Goal: Information Seeking & Learning: Learn about a topic

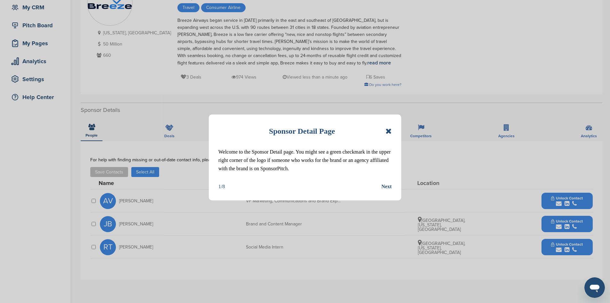
click at [390, 132] on icon at bounding box center [389, 131] width 6 height 8
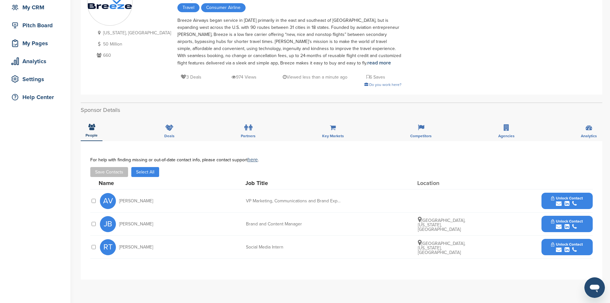
click at [564, 196] on span "Unlock Contact" at bounding box center [567, 198] width 32 height 4
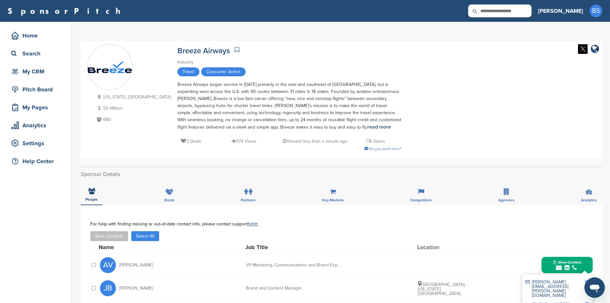
click at [532, 10] on input "text" at bounding box center [499, 10] width 63 height 13
type input "**********"
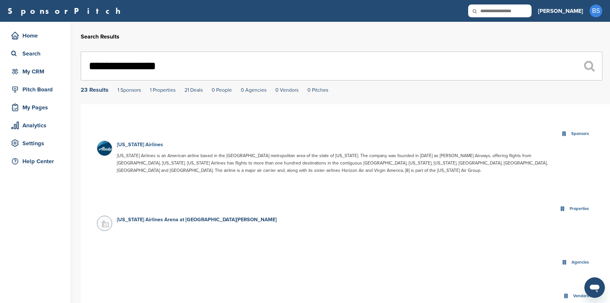
click at [137, 145] on link "Alaska Airlines" at bounding box center [140, 144] width 46 height 6
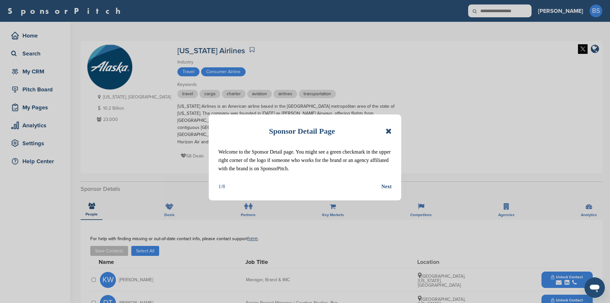
click at [387, 132] on icon at bounding box center [389, 131] width 6 height 8
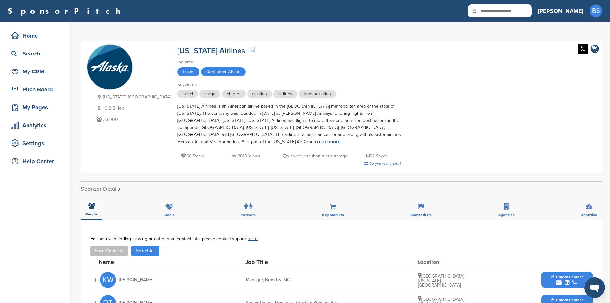
click at [530, 11] on input "text" at bounding box center [499, 10] width 63 height 13
click at [532, 11] on input "text" at bounding box center [499, 10] width 63 height 13
type input "**********"
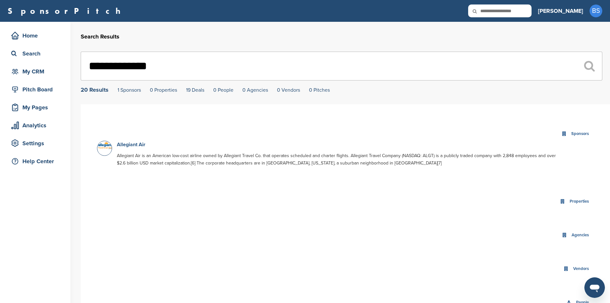
click at [141, 146] on link "Allegiant Air" at bounding box center [131, 144] width 29 height 6
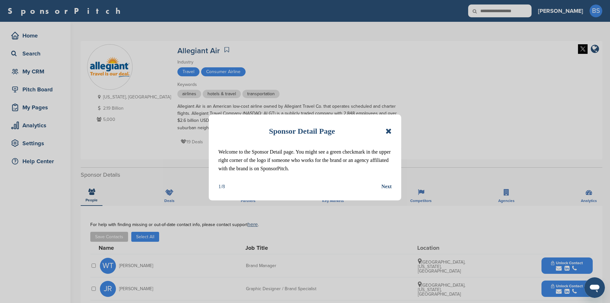
click at [386, 129] on icon at bounding box center [389, 131] width 6 height 8
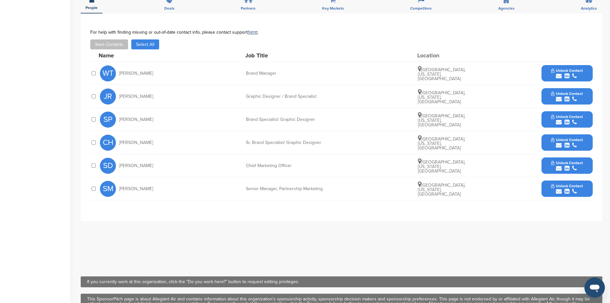
scroll to position [160, 0]
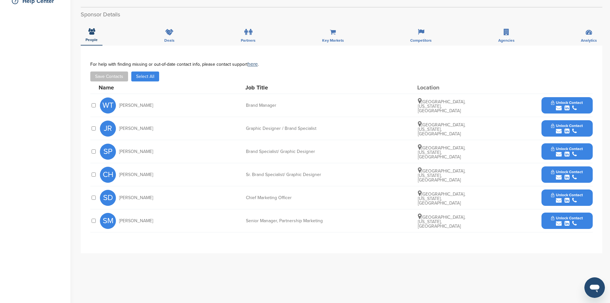
click at [571, 223] on div "submit" at bounding box center [567, 223] width 32 height 6
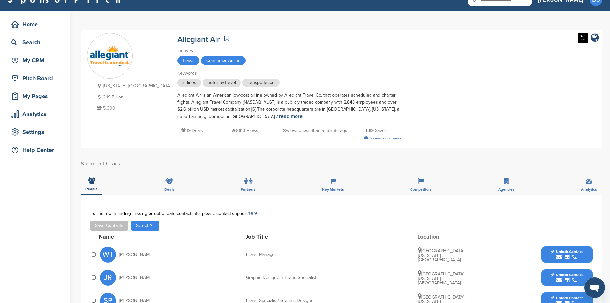
scroll to position [0, 0]
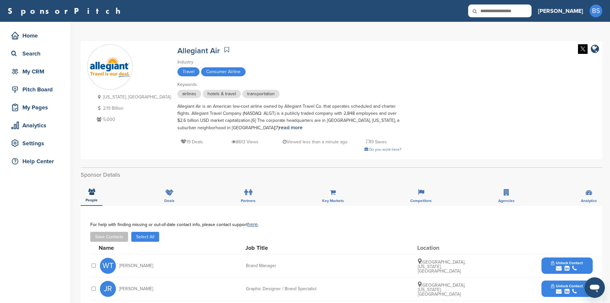
click at [532, 12] on input "text" at bounding box center [499, 10] width 63 height 13
type input "******"
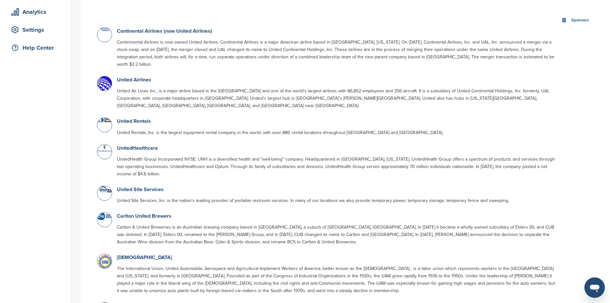
scroll to position [32, 0]
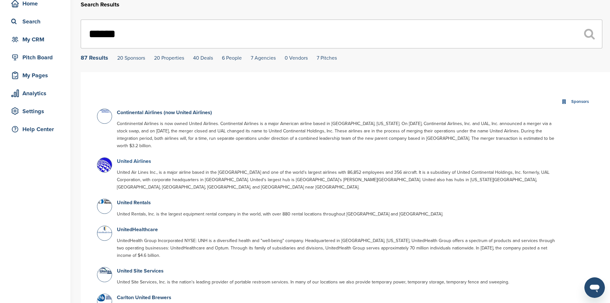
click at [138, 158] on link "United Airlines" at bounding box center [134, 161] width 34 height 6
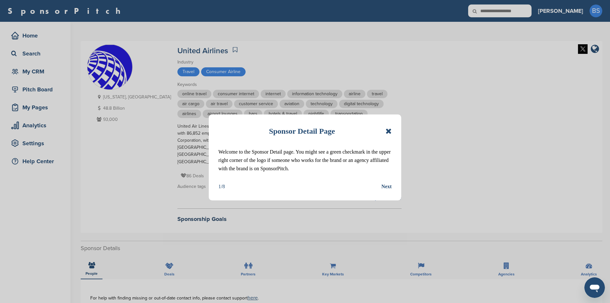
click at [389, 127] on div "Sponsor Detail Page" at bounding box center [305, 131] width 173 height 14
click at [387, 131] on icon at bounding box center [389, 131] width 6 height 8
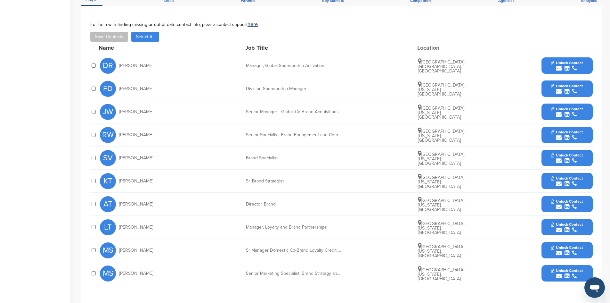
scroll to position [288, 0]
